Goal: Book appointment/travel/reservation

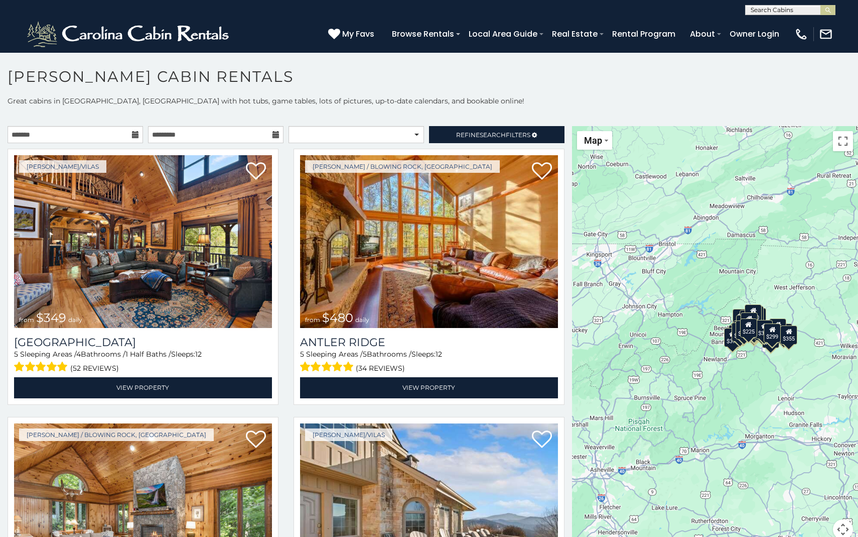
click at [133, 134] on icon at bounding box center [135, 134] width 7 height 7
click at [135, 136] on icon at bounding box center [135, 134] width 7 height 7
click at [134, 134] on icon at bounding box center [135, 134] width 7 height 7
click at [39, 128] on input "text" at bounding box center [76, 134] width 136 height 17
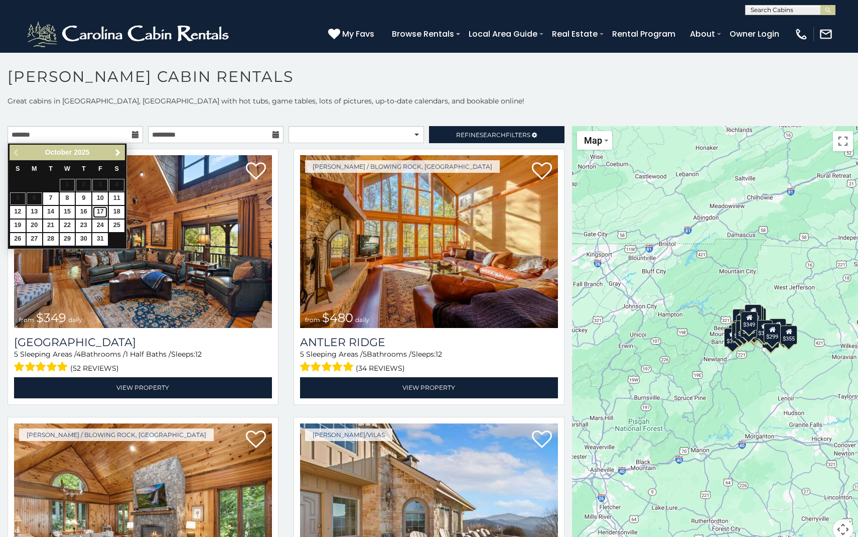
click at [99, 210] on link "17" at bounding box center [100, 212] width 16 height 13
type input "**********"
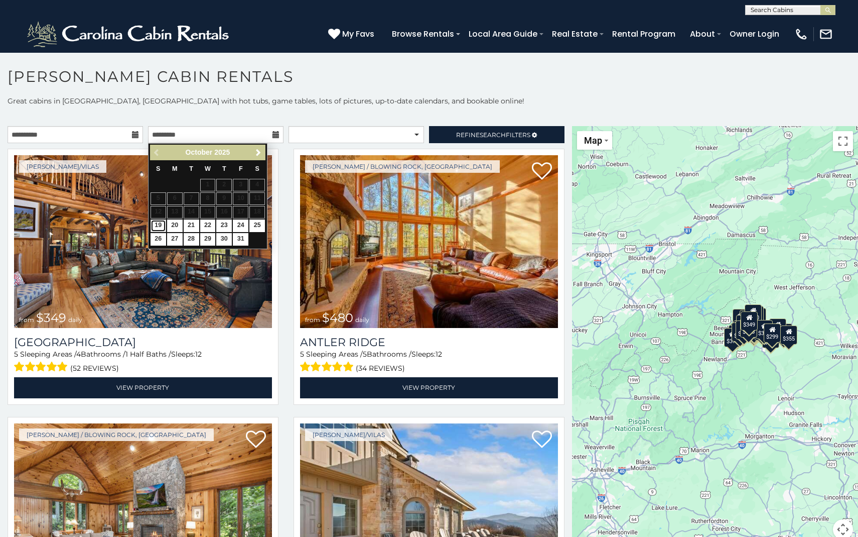
click at [159, 226] on link "19" at bounding box center [159, 225] width 16 height 13
type input "**********"
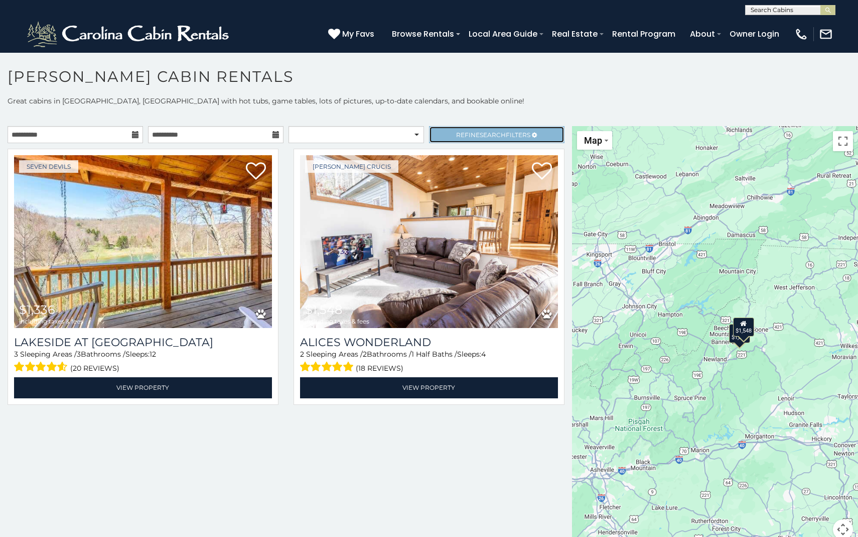
drag, startPoint x: 473, startPoint y: 137, endPoint x: 463, endPoint y: 141, distance: 11.1
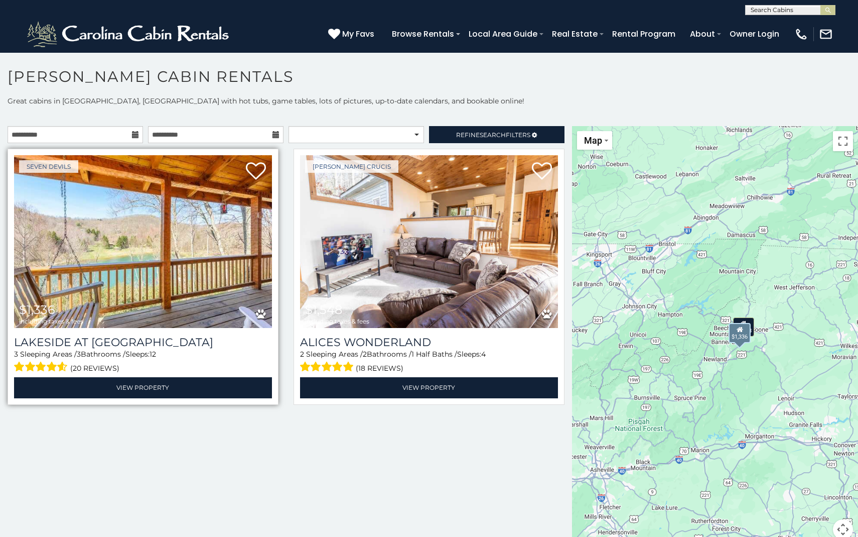
click at [215, 251] on img at bounding box center [143, 241] width 258 height 173
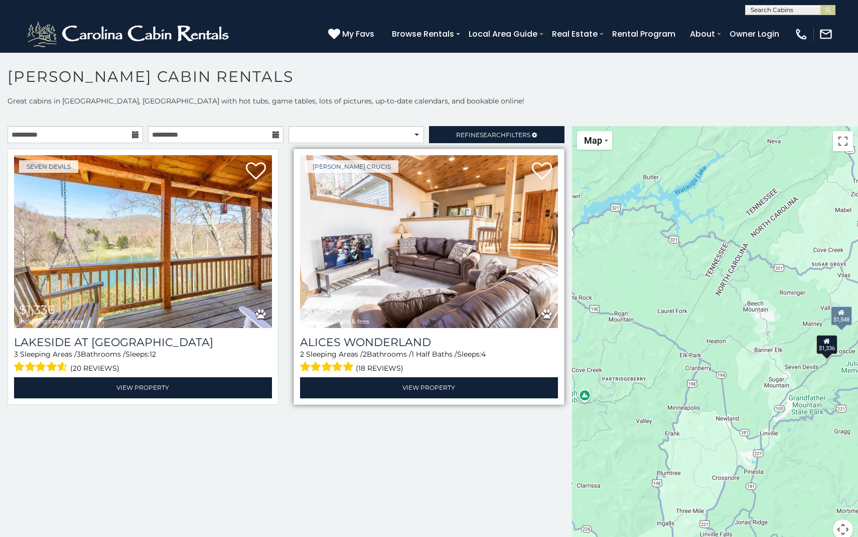
click at [442, 299] on img at bounding box center [429, 241] width 258 height 173
click at [393, 343] on h3 "Alices Wonderland" at bounding box center [429, 342] width 258 height 14
